Goal: Find specific page/section: Find specific page/section

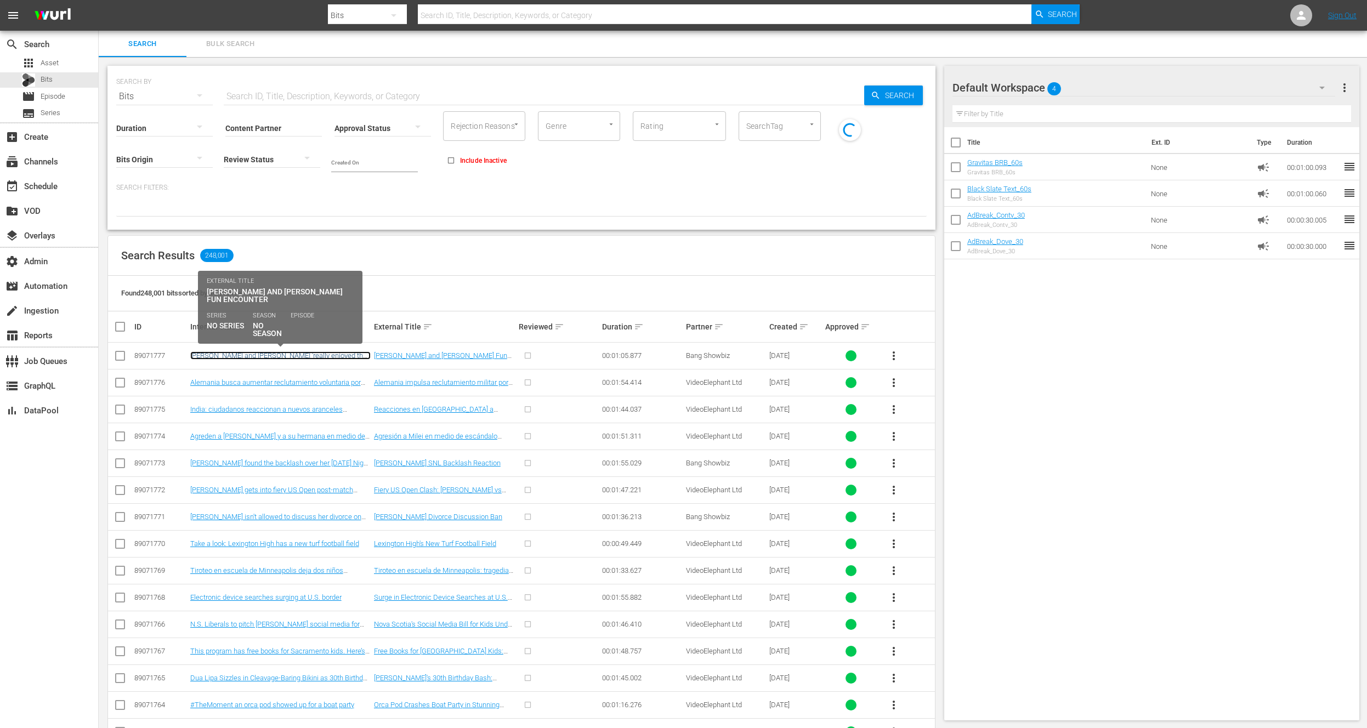
click at [304, 354] on link "[PERSON_NAME] and [PERSON_NAME] 'really enjoyed their encounter in [GEOGRAPHIC_…" at bounding box center [280, 359] width 180 height 16
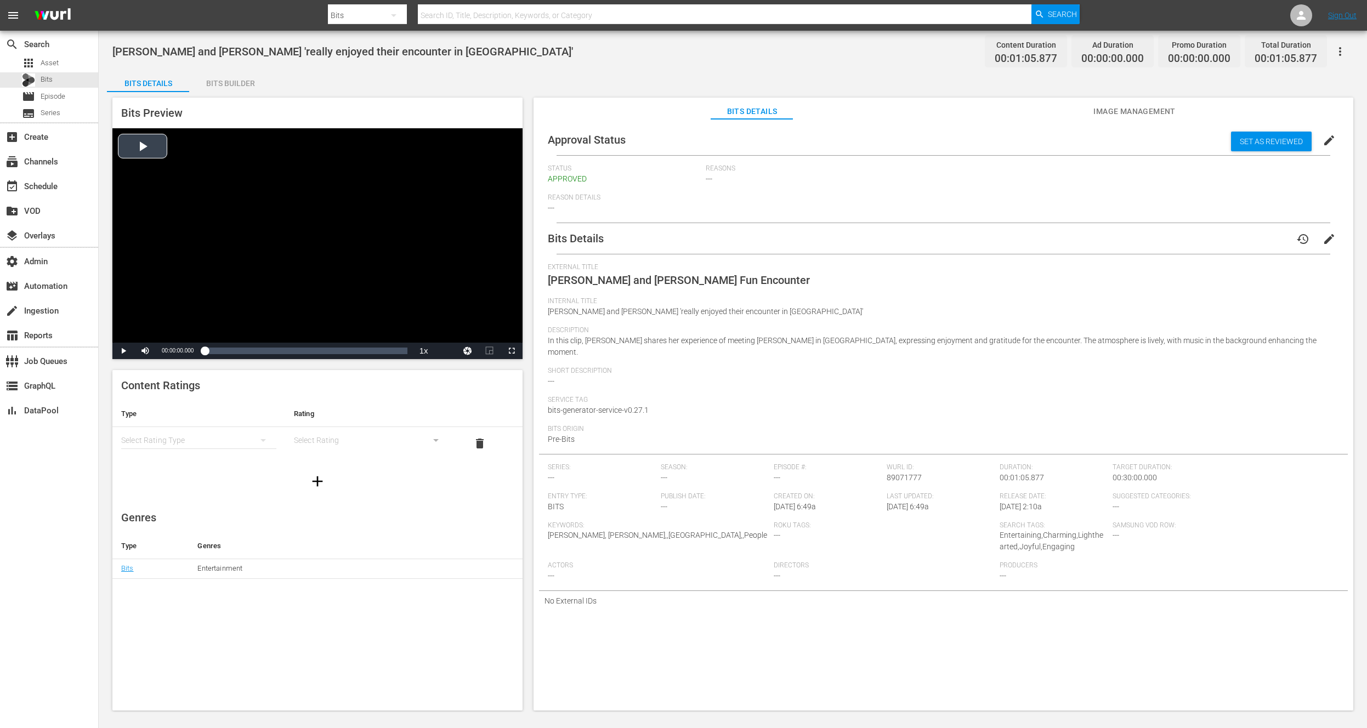
click at [145, 153] on div "Video Player" at bounding box center [317, 235] width 410 height 214
click at [386, 352] on div "Progress Bar" at bounding box center [306, 350] width 202 height 11
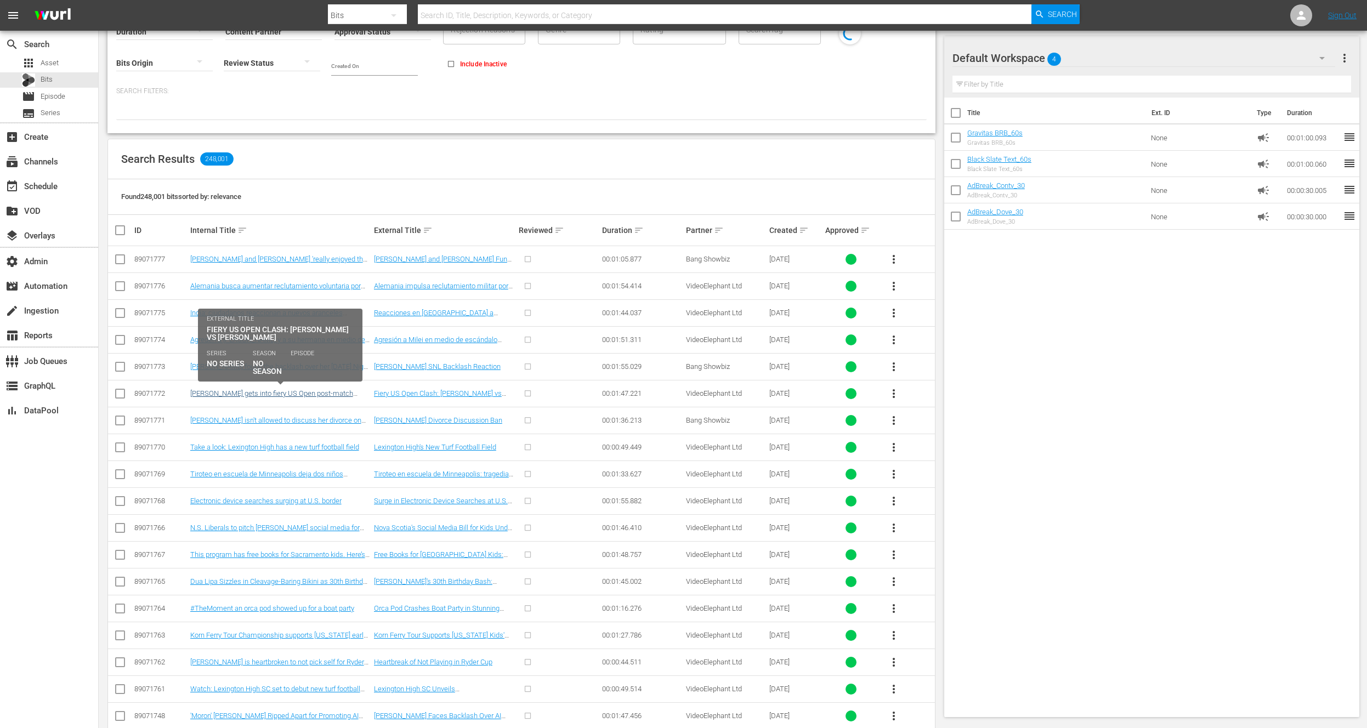
scroll to position [198, 0]
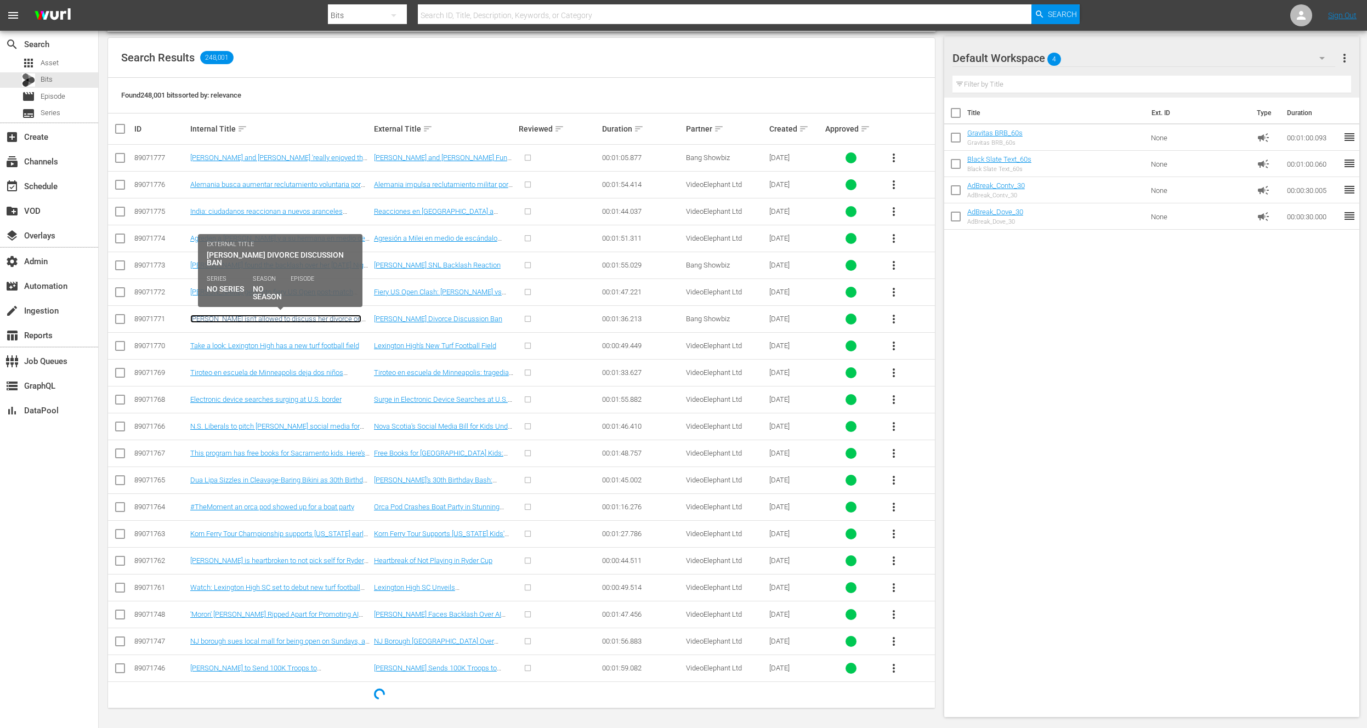
click at [318, 318] on link "[PERSON_NAME] isn't allowed to discuss her divorce on Love [PERSON_NAME]" at bounding box center [275, 323] width 171 height 16
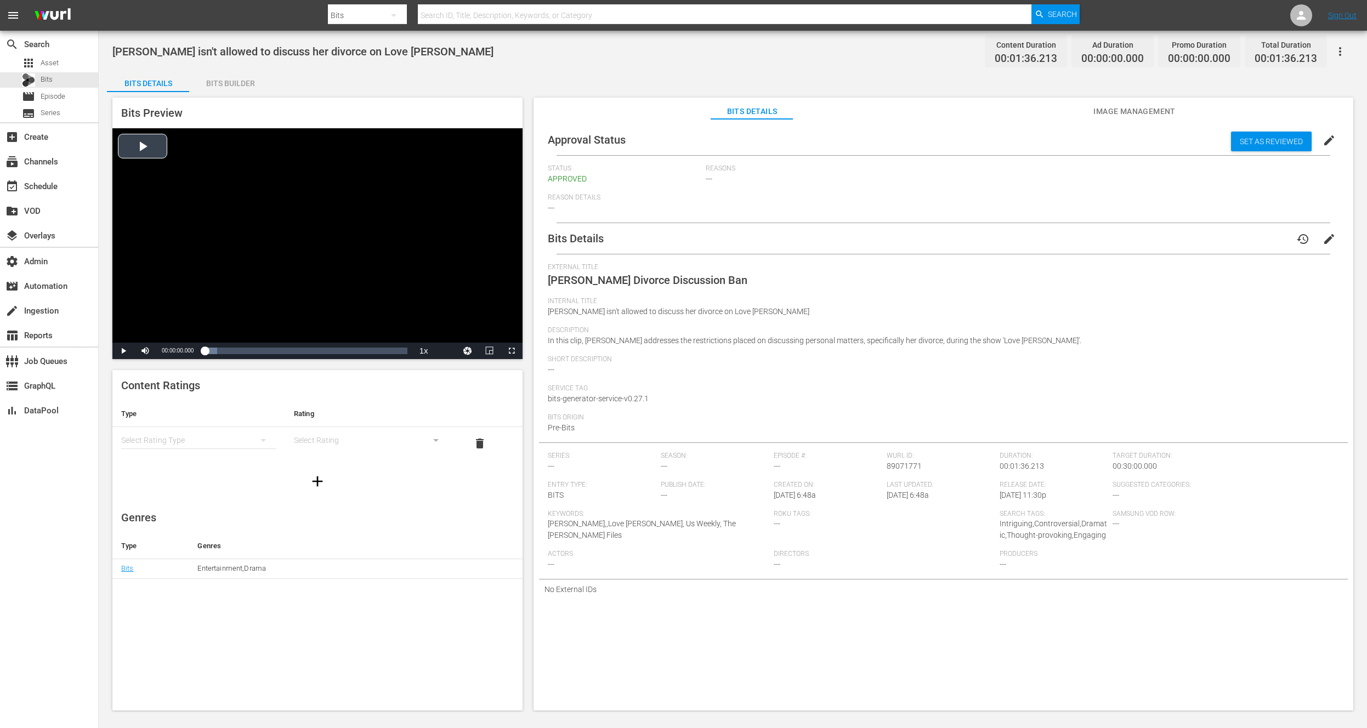
click at [137, 150] on div "Video Player" at bounding box center [317, 235] width 410 height 214
click at [215, 82] on div "Bits Builder" at bounding box center [230, 83] width 82 height 26
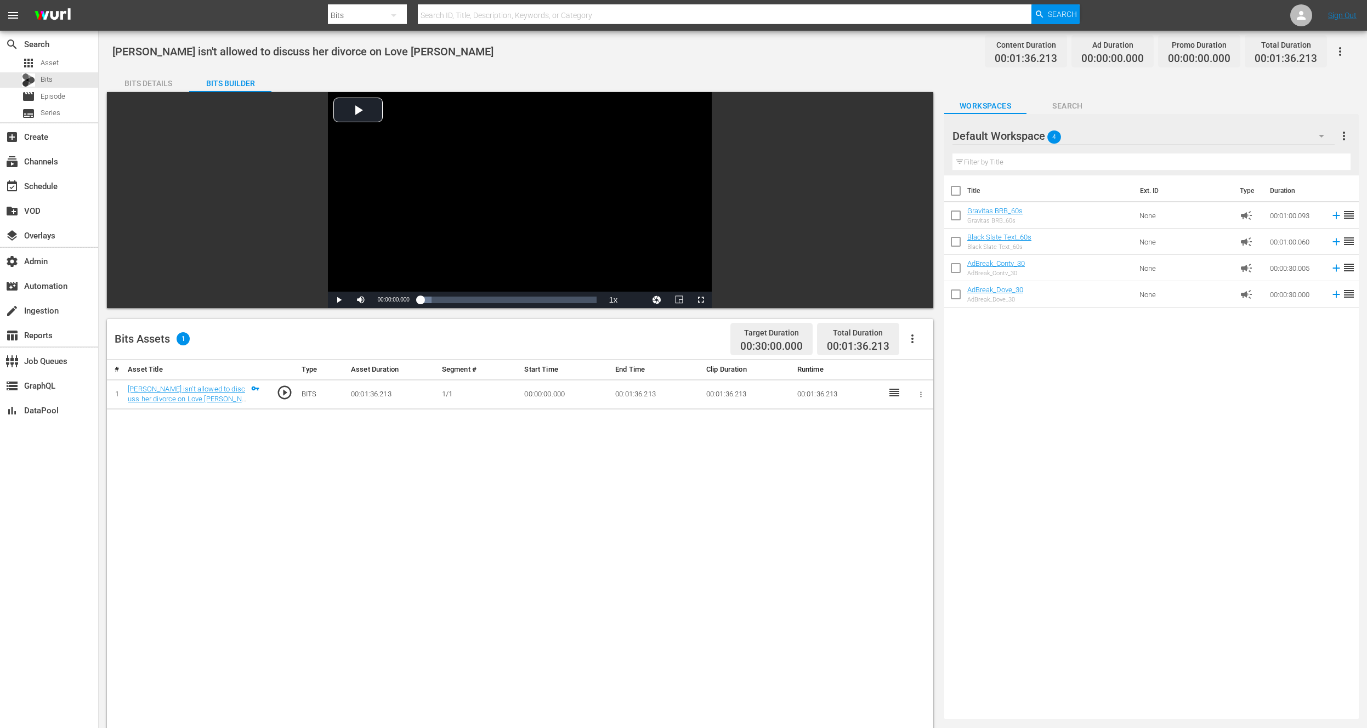
click at [153, 80] on div "Bits Details" at bounding box center [148, 83] width 82 height 26
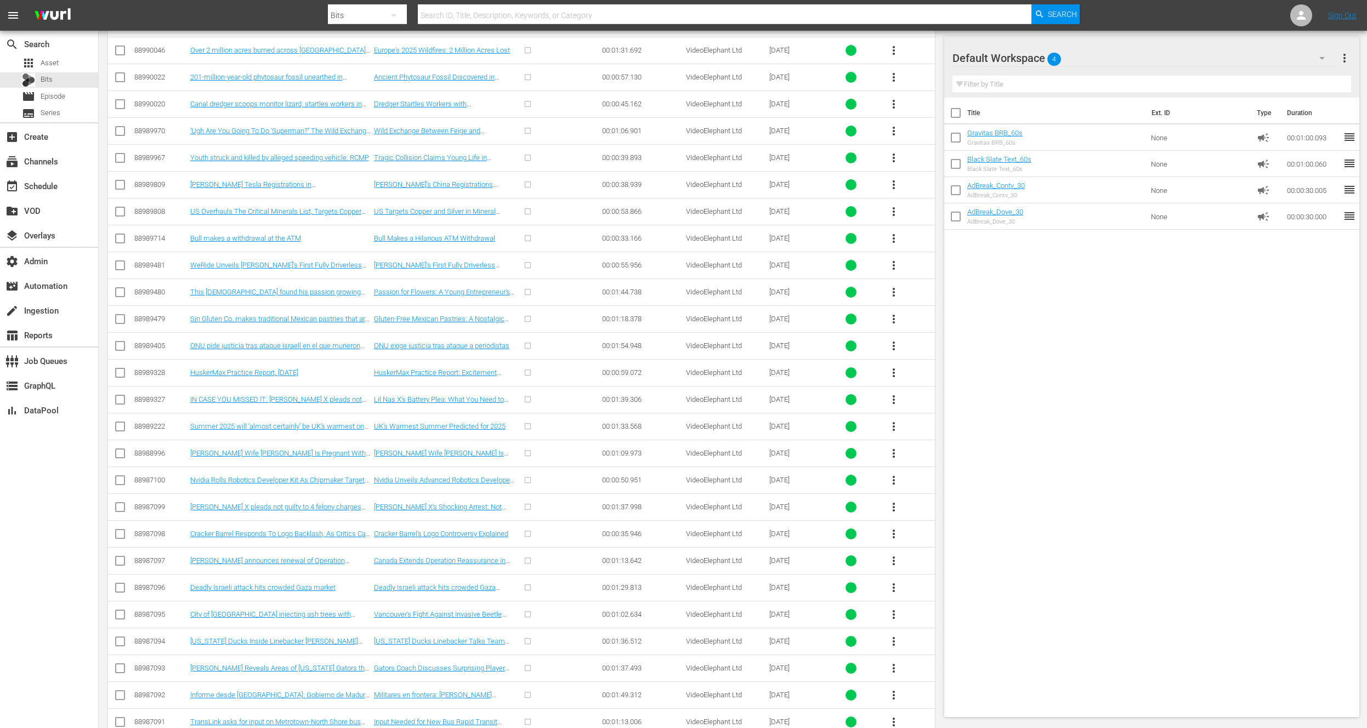
scroll to position [14706, 0]
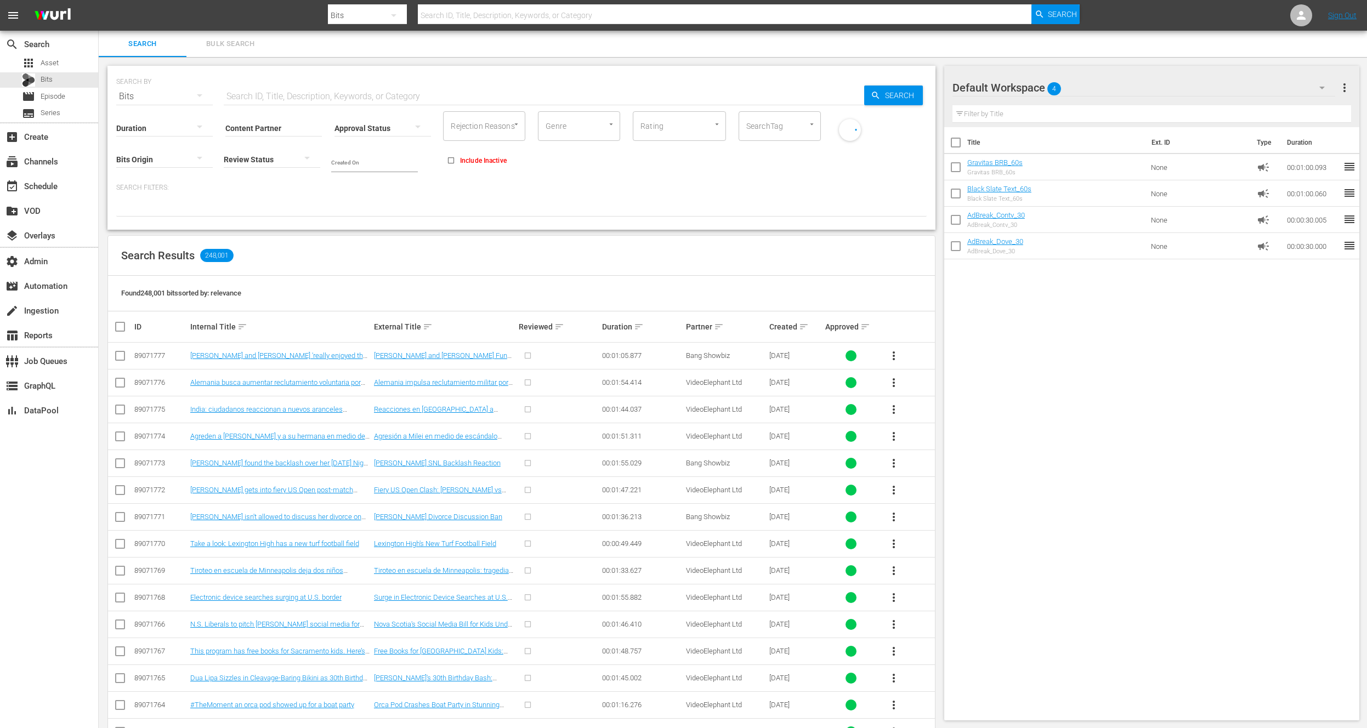
click at [143, 157] on div at bounding box center [164, 159] width 96 height 31
click at [169, 177] on div "Generated Bits" at bounding box center [164, 176] width 96 height 18
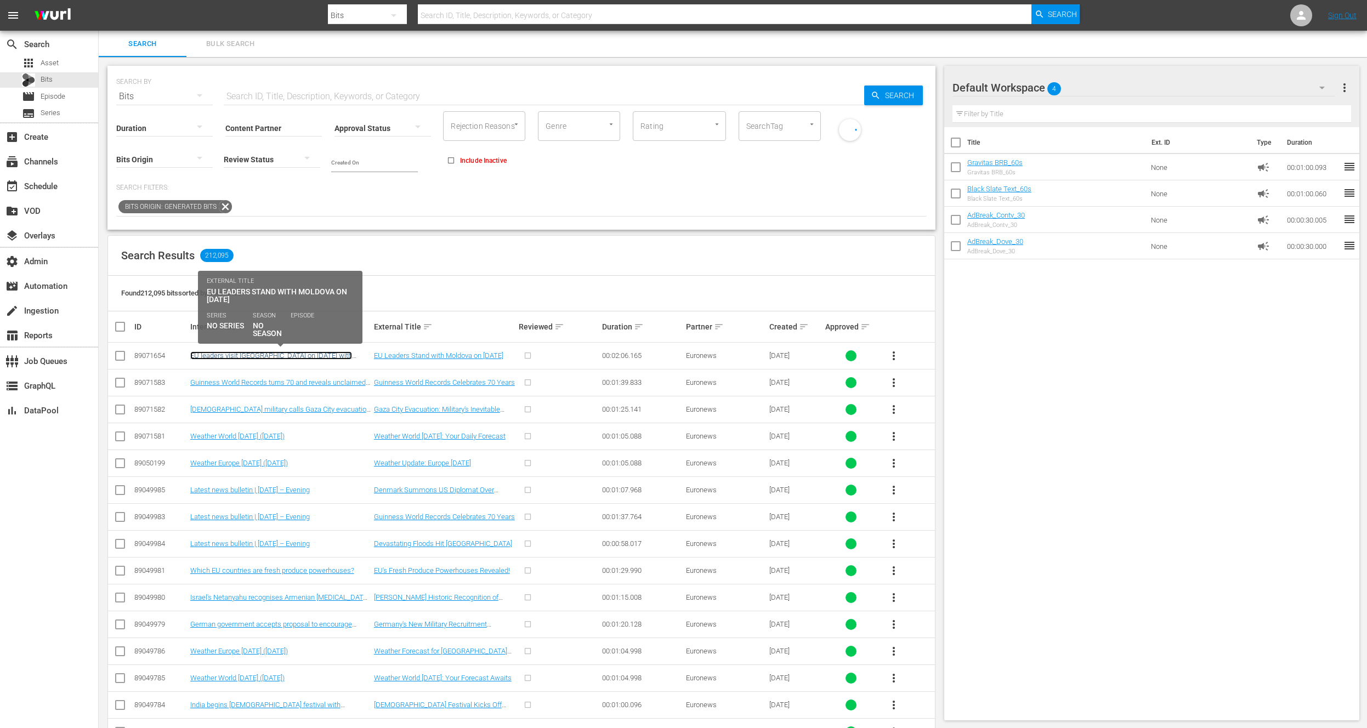
click at [269, 357] on link "EU leaders visit [GEOGRAPHIC_DATA] on [DATE] with message of solidarity for [GE…" at bounding box center [271, 359] width 162 height 16
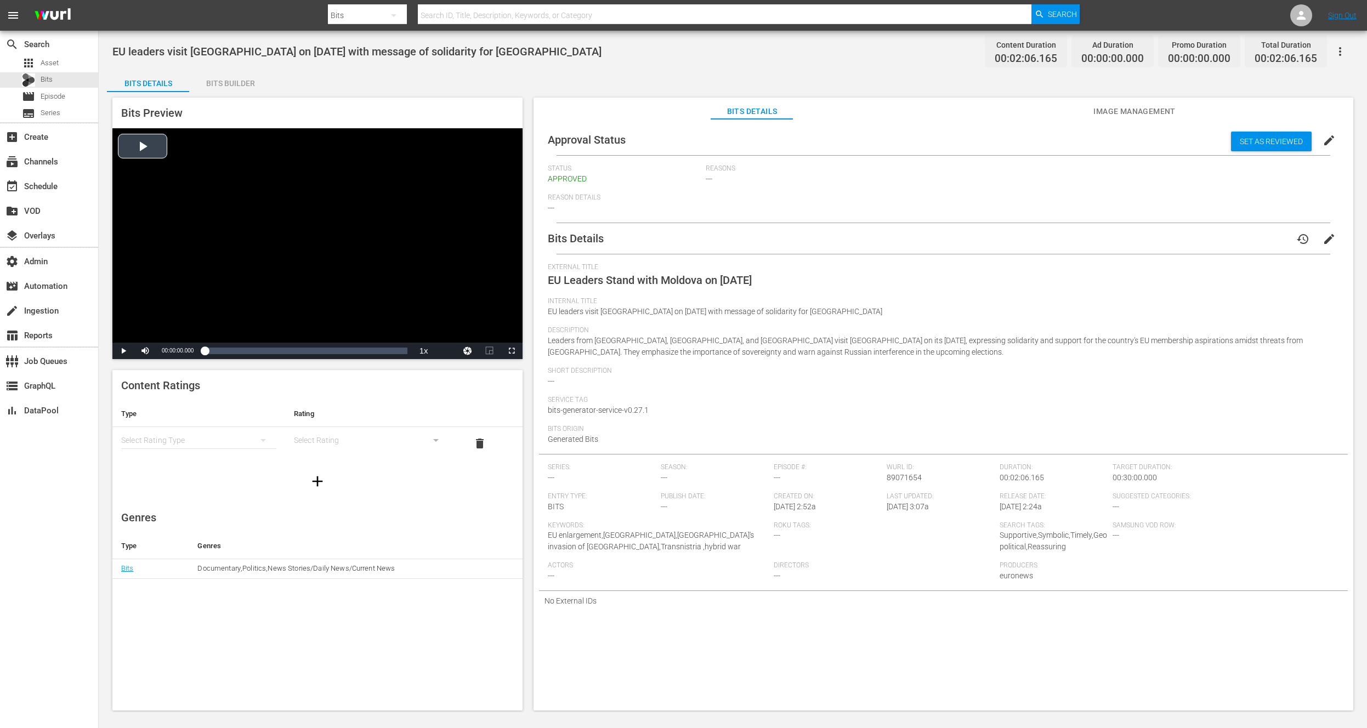
click at [143, 135] on div "Video Player" at bounding box center [317, 235] width 410 height 214
click at [226, 352] on div "00:00:13.334 EU leaders visit Moldova on Independence Day with message of solid…" at bounding box center [226, 350] width 1 height 11
drag, startPoint x: 226, startPoint y: 355, endPoint x: 149, endPoint y: 340, distance: 78.7
click at [149, 340] on div "Video Player is loading. Play Video Play Mute 100% Current Time 00:00:13.676 / …" at bounding box center [317, 243] width 410 height 231
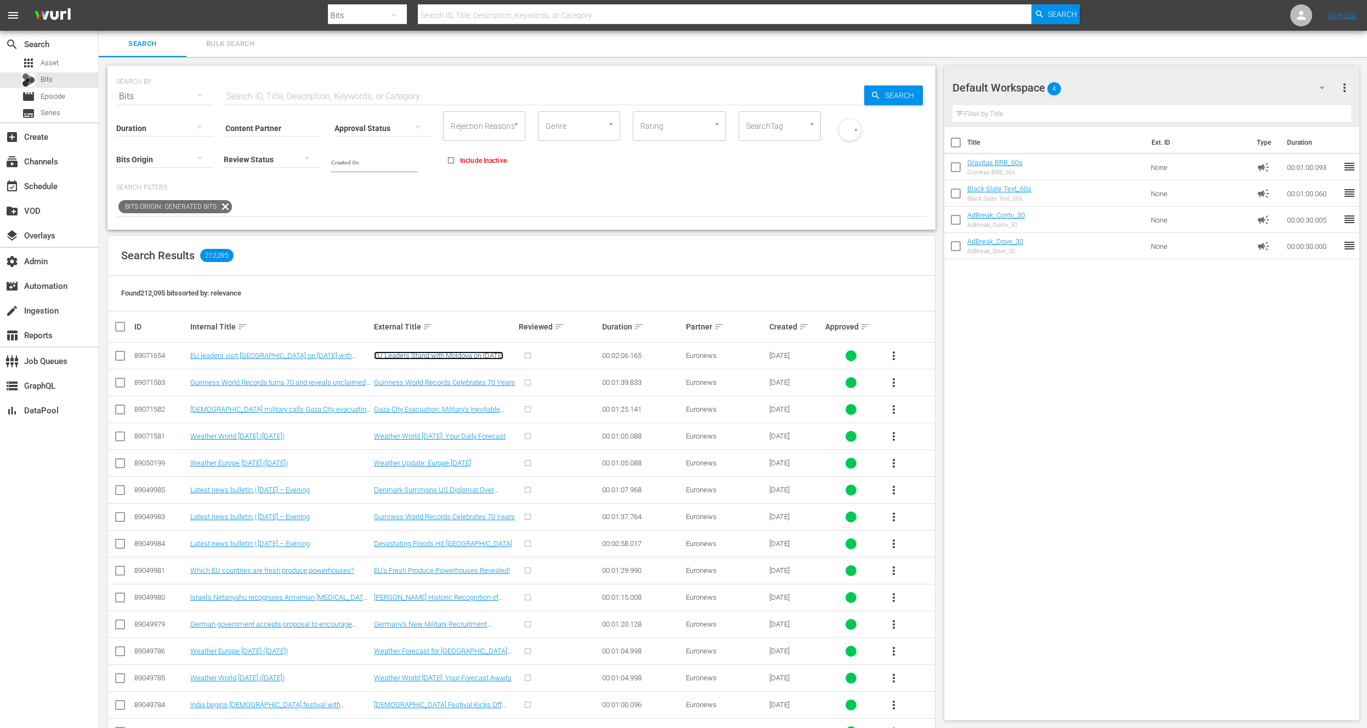
click at [406, 353] on link "EU Leaders Stand with Moldova on [DATE]" at bounding box center [438, 355] width 129 height 8
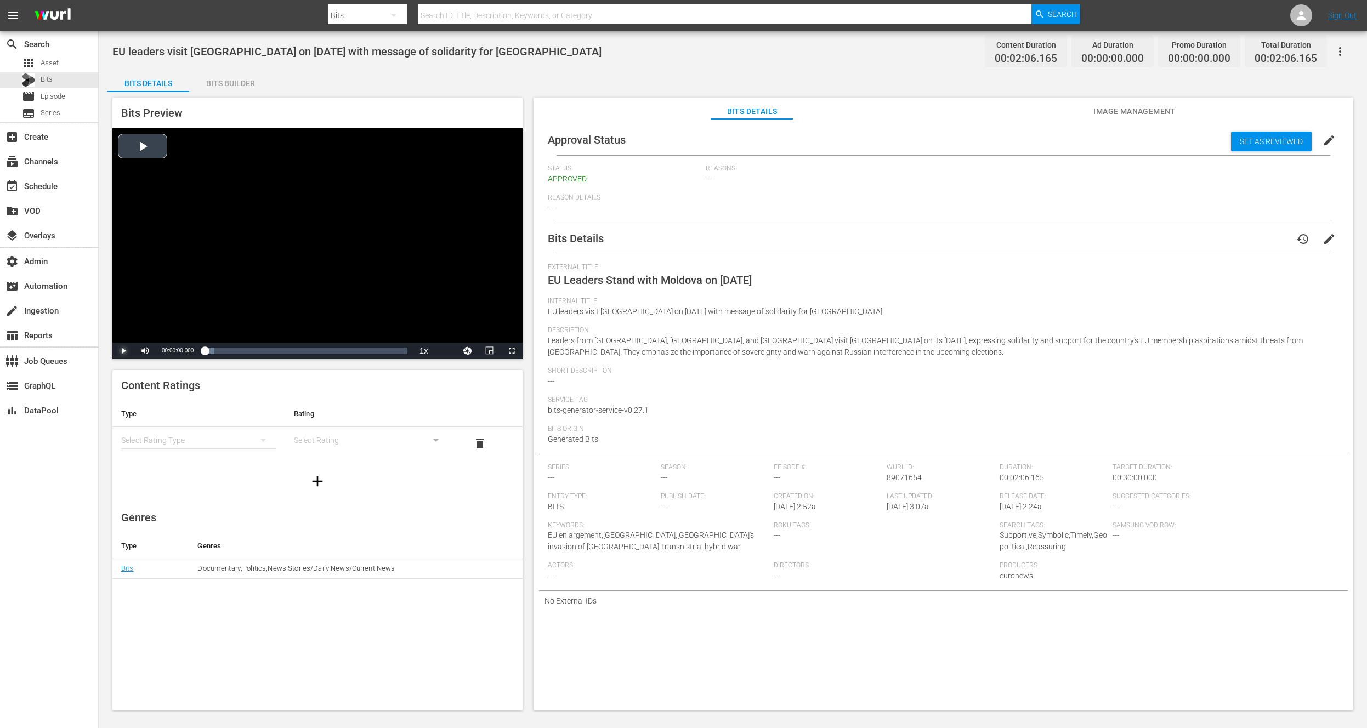
click at [123, 351] on span "Video Player" at bounding box center [123, 351] width 0 height 0
click at [228, 82] on div "Bits Builder" at bounding box center [230, 83] width 82 height 26
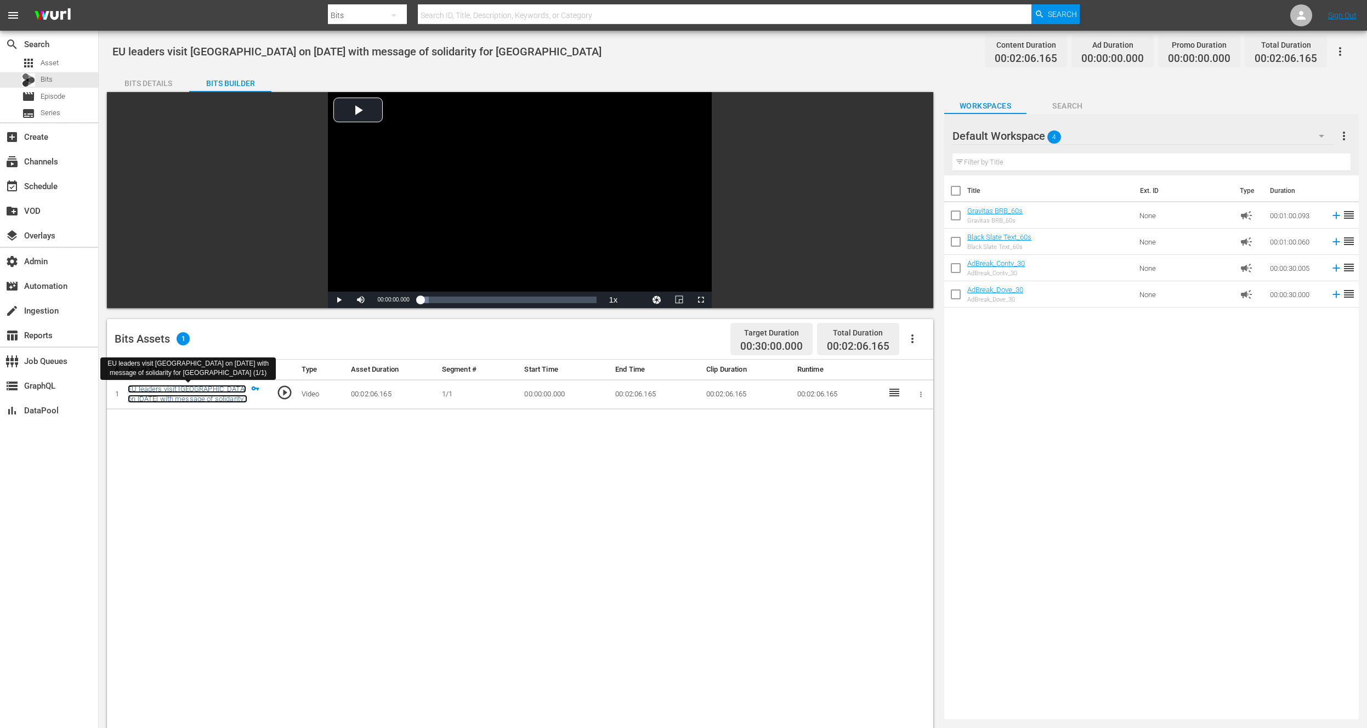
click at [192, 400] on link "EU leaders visit Moldova on Independence Day with message of solidarity for Chi…" at bounding box center [188, 399] width 120 height 29
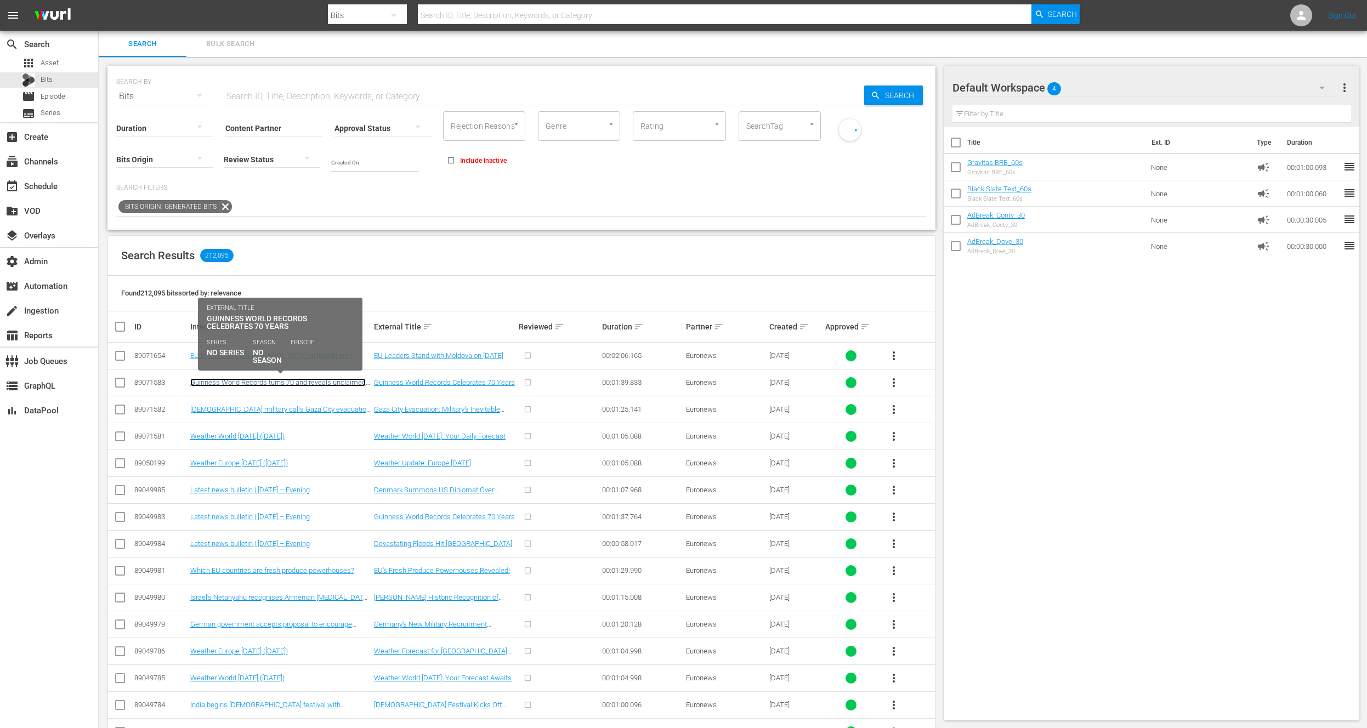
click at [248, 383] on link "Guinness World Records turns 70 and reveals unclaimed record titles" at bounding box center [277, 386] width 175 height 16
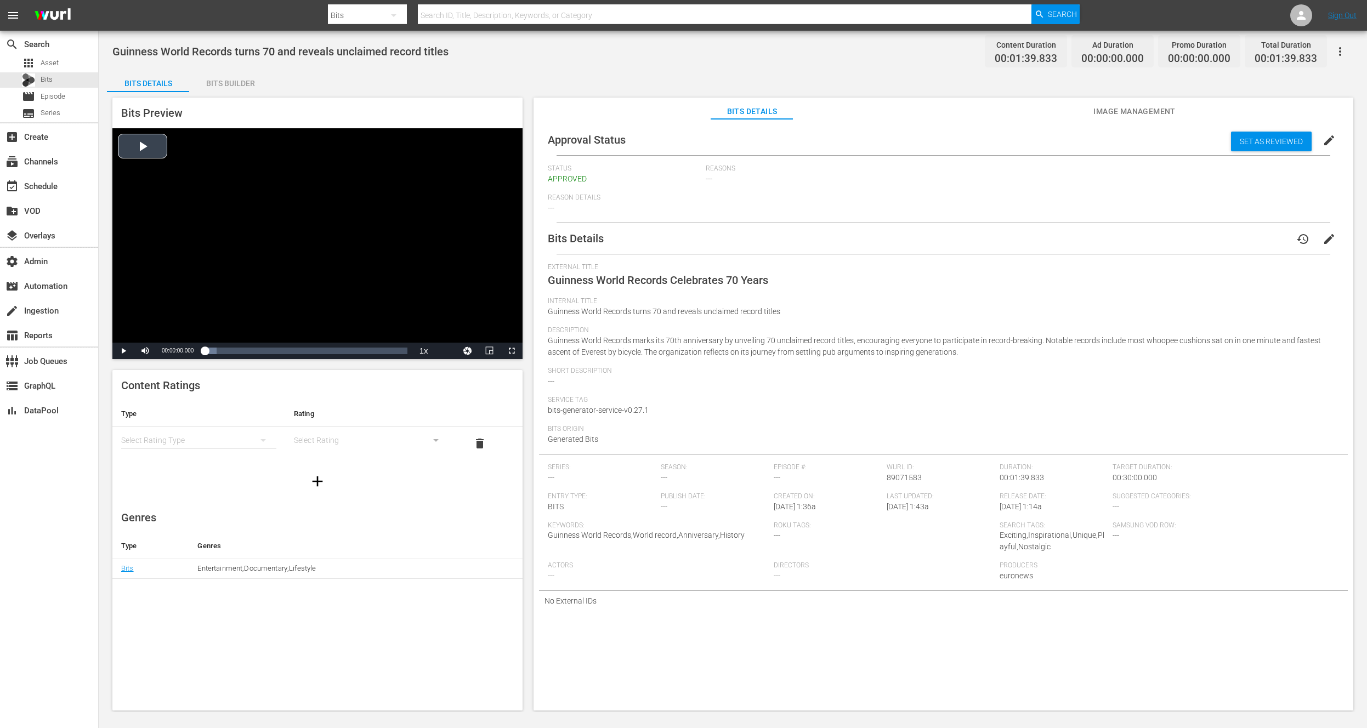
click at [139, 148] on div "Video Player" at bounding box center [317, 235] width 410 height 214
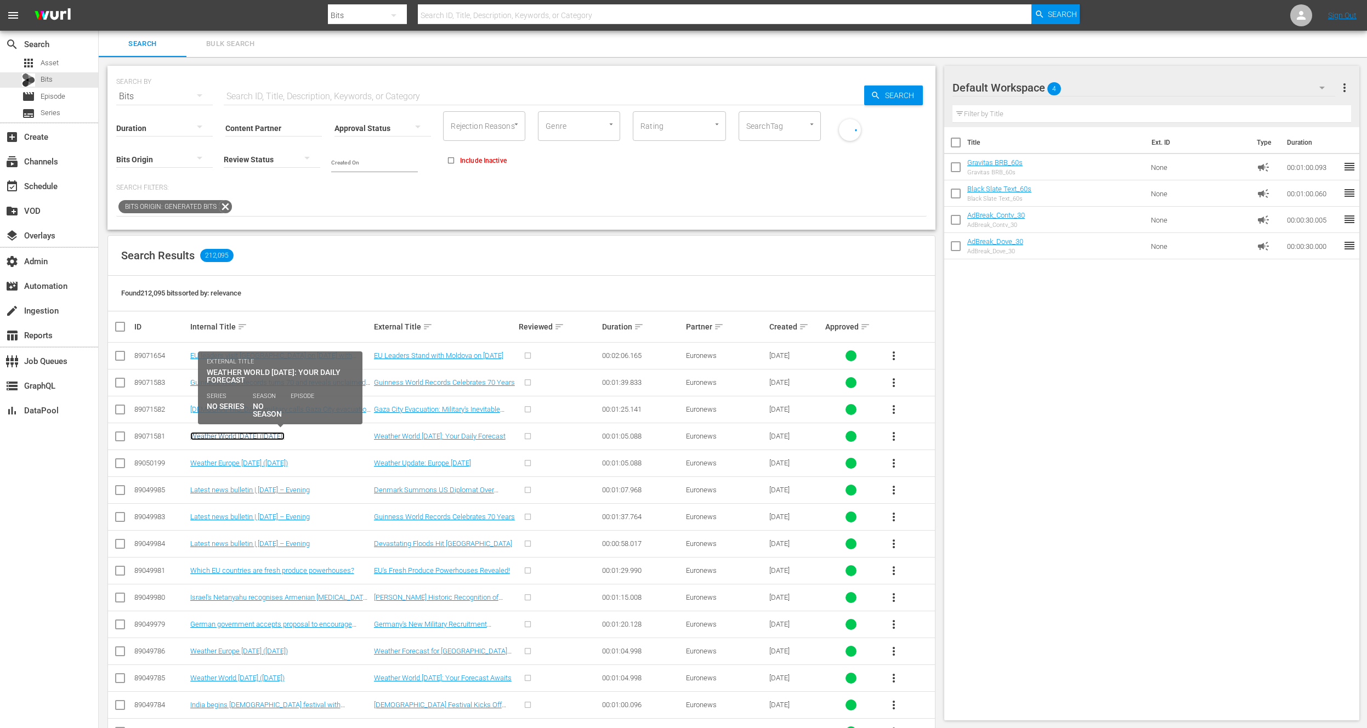
click at [285, 436] on link "Weather World [DATE] ([DATE])" at bounding box center [237, 436] width 94 height 8
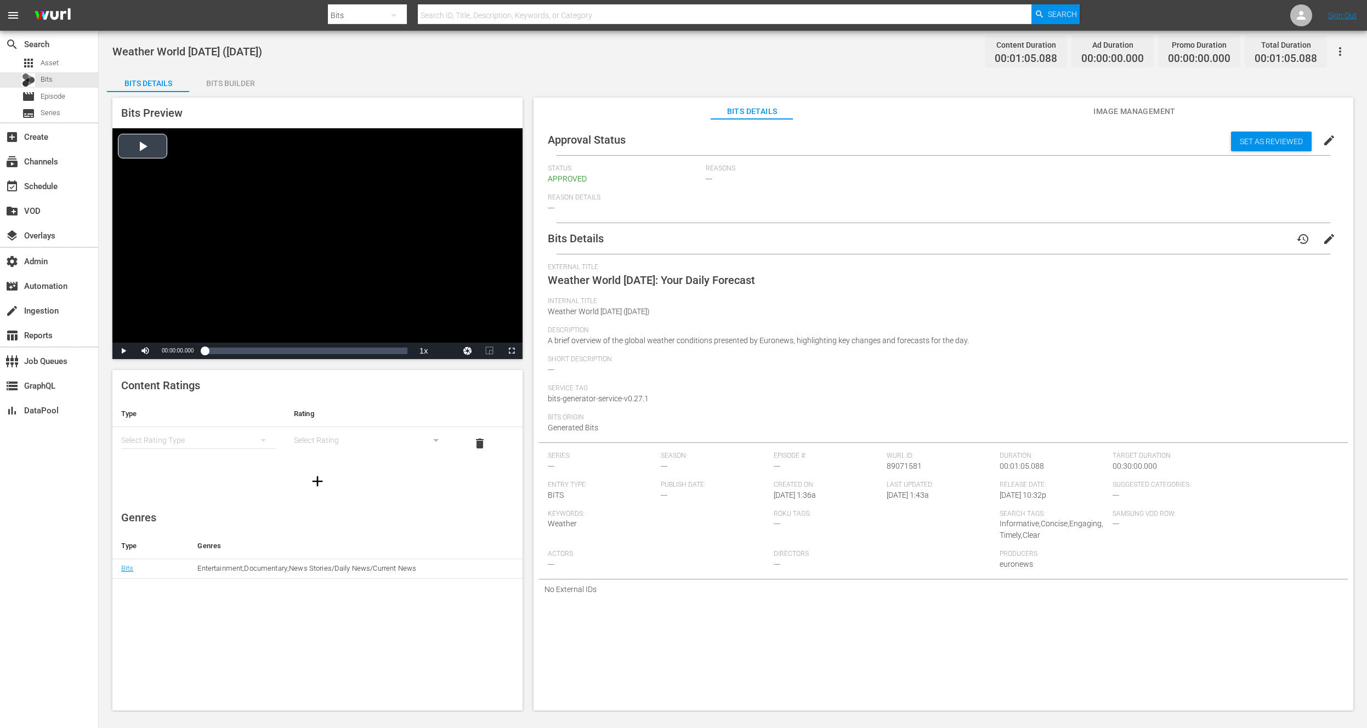
click at [151, 144] on div "Video Player" at bounding box center [317, 235] width 410 height 214
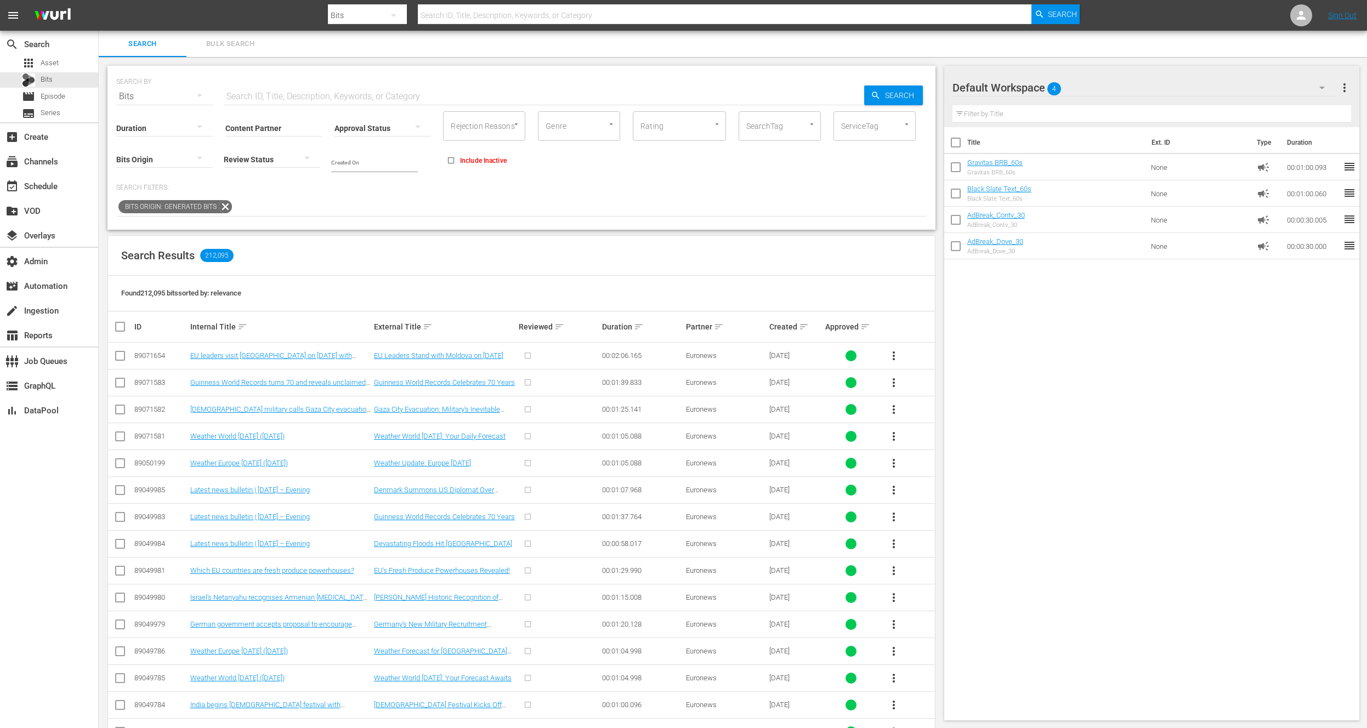
click at [154, 159] on div at bounding box center [164, 159] width 96 height 31
click at [154, 159] on div "Pre-Bits" at bounding box center [164, 158] width 96 height 18
